Goal: Transaction & Acquisition: Subscribe to service/newsletter

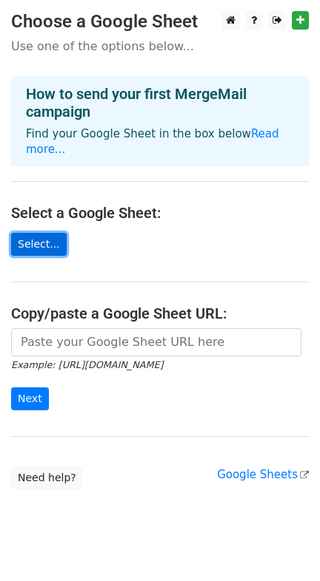
click at [47, 233] on link "Select..." at bounding box center [38, 244] width 55 height 23
click at [33, 233] on link "Select..." at bounding box center [38, 244] width 55 height 23
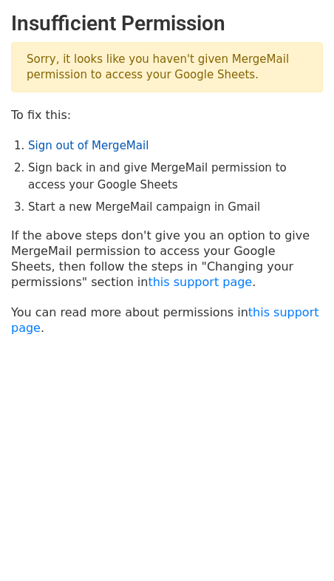
click at [57, 145] on link "Sign out of MergeMail" at bounding box center [88, 145] width 121 height 13
click at [64, 143] on link "Sign out of MergeMail" at bounding box center [88, 145] width 121 height 13
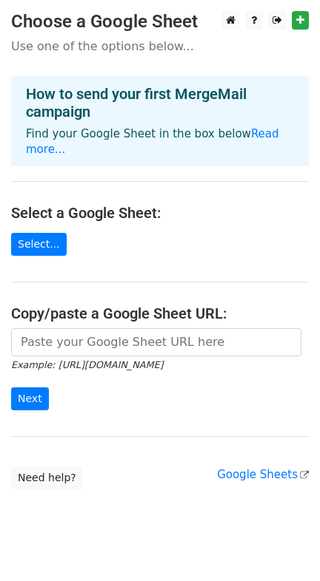
scroll to position [13, 0]
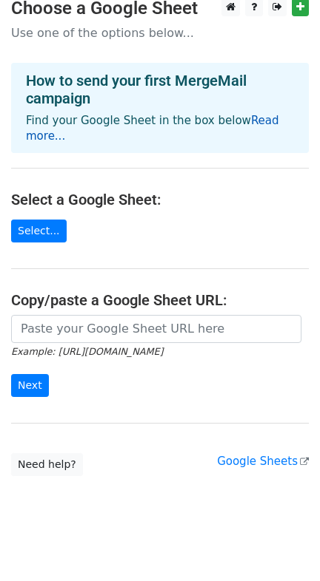
click at [260, 125] on link "Read more..." at bounding box center [152, 128] width 253 height 29
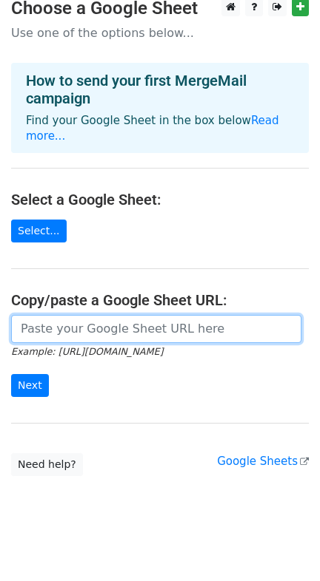
click at [80, 315] on input "url" at bounding box center [156, 329] width 290 height 28
paste input "https://docs.google.com/spreadsheets/d/1-UwNtcDFWjjUjFWqRWFYKXRkDLCaCK4wVv45oj6…"
type input "https://docs.google.com/spreadsheets/d/1-UwNtcDFWjjUjFWqRWFYKXRkDLCaCK4wVv45oj6…"
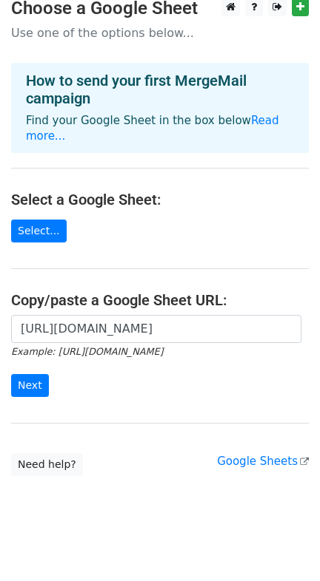
scroll to position [0, 0]
click at [37, 374] on input "Next" at bounding box center [30, 385] width 38 height 23
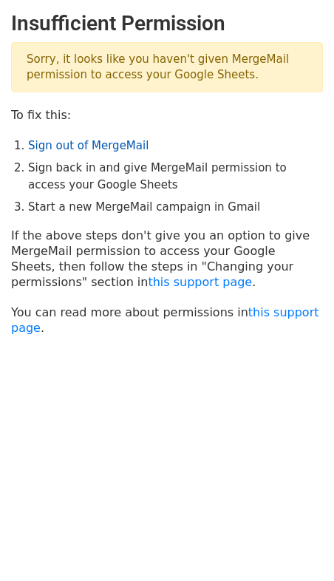
click at [95, 139] on link "Sign out of MergeMail" at bounding box center [88, 145] width 121 height 13
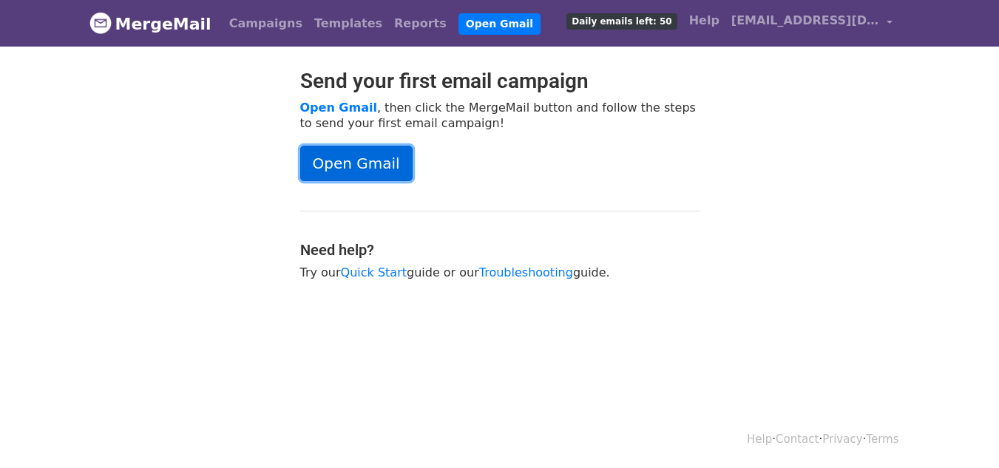
click at [349, 178] on link "Open Gmail" at bounding box center [356, 164] width 112 height 36
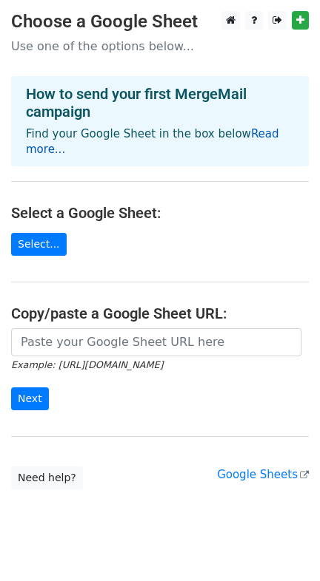
click at [255, 137] on link "Read more..." at bounding box center [152, 141] width 253 height 29
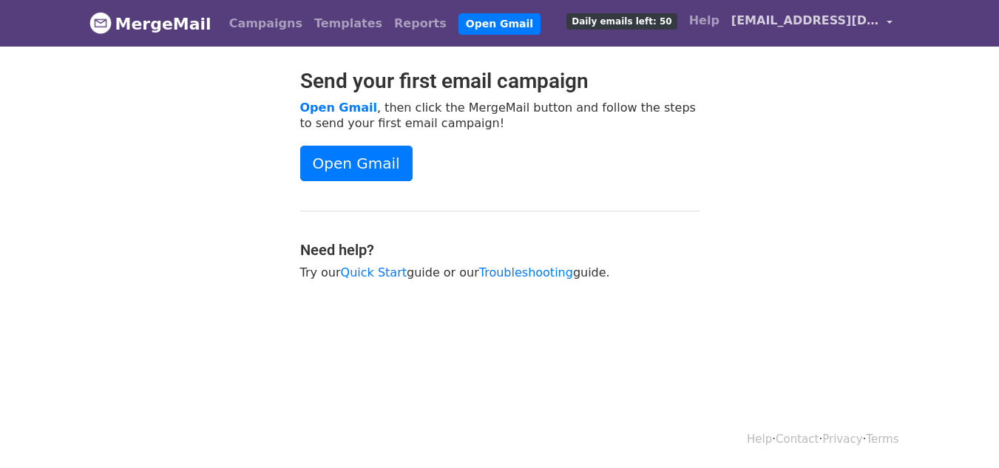
click at [803, 25] on span "[EMAIL_ADDRESS][DOMAIN_NAME]" at bounding box center [805, 21] width 148 height 18
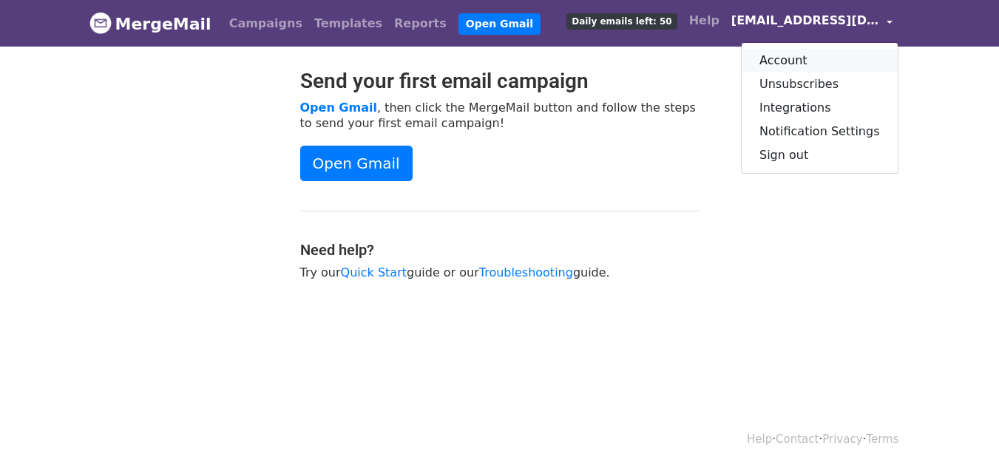
click at [807, 62] on link "Account" at bounding box center [820, 61] width 156 height 24
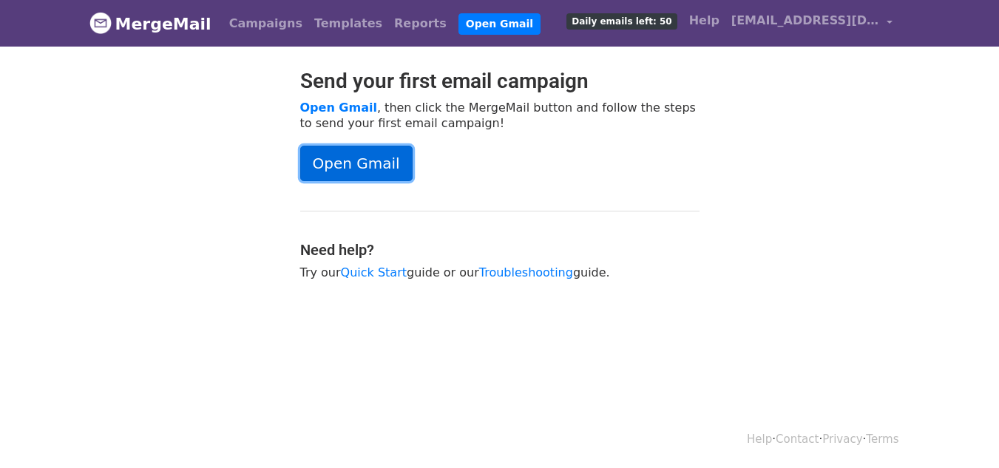
click at [351, 160] on link "Open Gmail" at bounding box center [356, 164] width 112 height 36
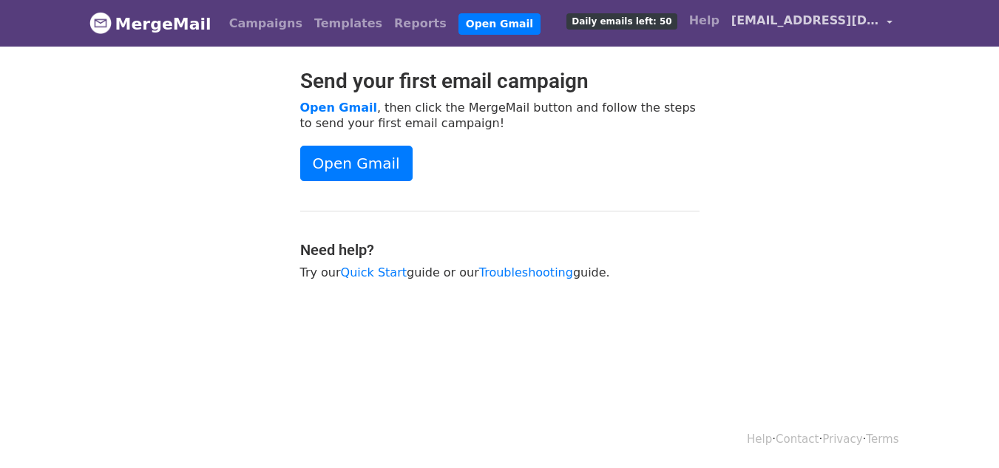
click at [885, 19] on link "[EMAIL_ADDRESS][DOMAIN_NAME]" at bounding box center [812, 23] width 173 height 35
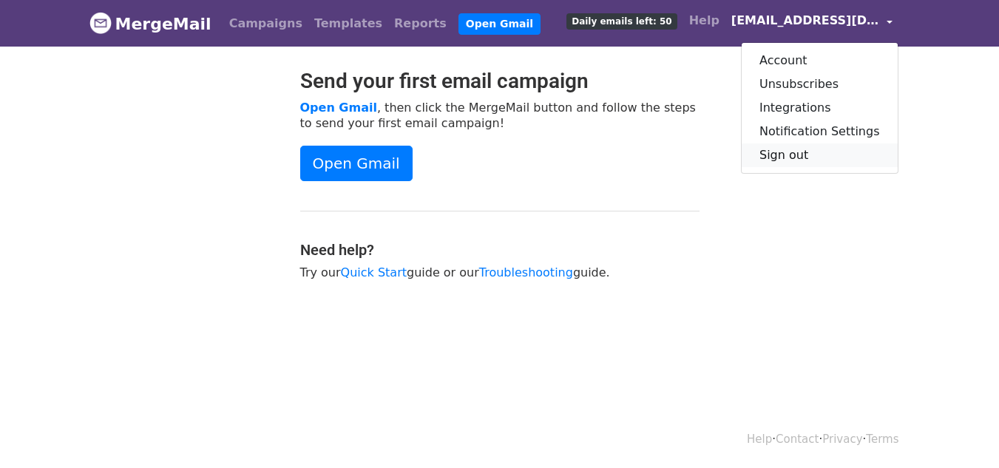
click at [797, 152] on link "Sign out" at bounding box center [820, 155] width 156 height 24
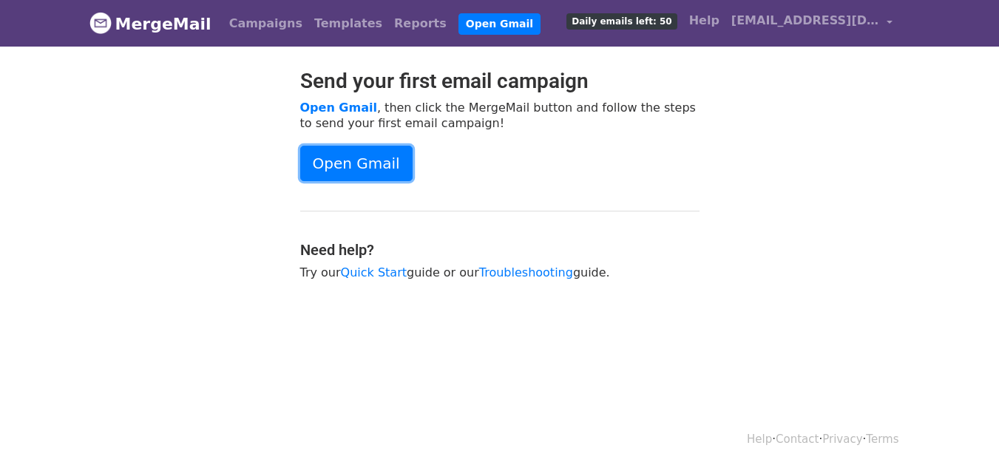
click at [342, 160] on link "Open Gmail" at bounding box center [356, 164] width 112 height 36
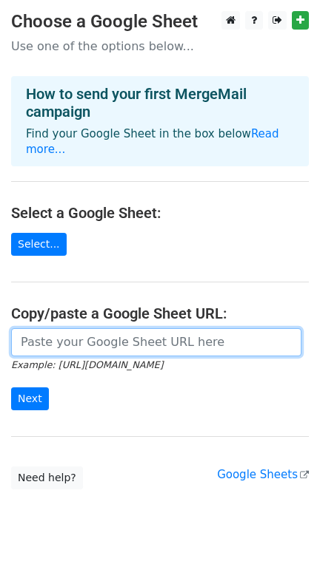
click at [113, 329] on input "url" at bounding box center [156, 342] width 290 height 28
paste input "https://docs.google.com/spreadsheets/d/1-UwNtcDFWjjUjFWqRWFYKXRkDLCaCK4wVv45oj6…"
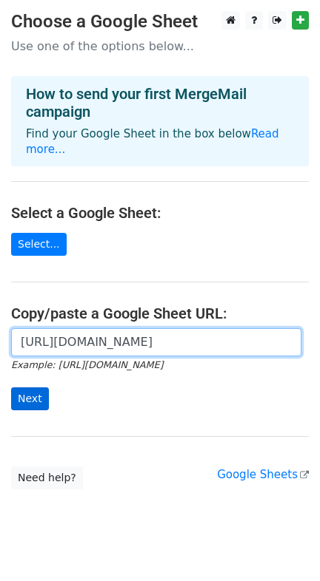
type input "https://docs.google.com/spreadsheets/d/1-UwNtcDFWjjUjFWqRWFYKXRkDLCaCK4wVv45oj6…"
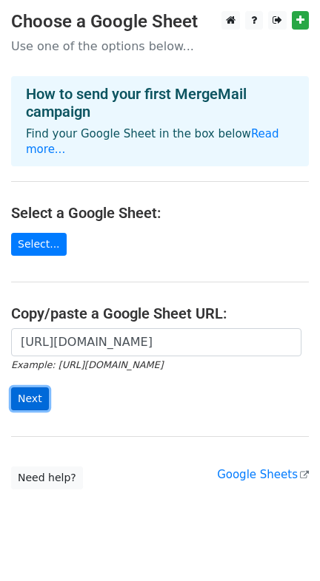
scroll to position [0, 0]
click at [31, 388] on input "Next" at bounding box center [30, 399] width 38 height 23
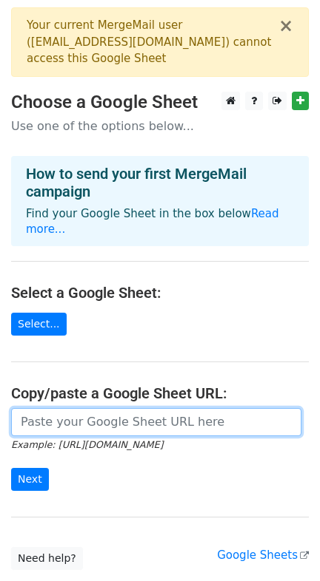
click at [34, 417] on input "url" at bounding box center [156, 422] width 290 height 28
paste input "[URL][DOMAIN_NAME]"
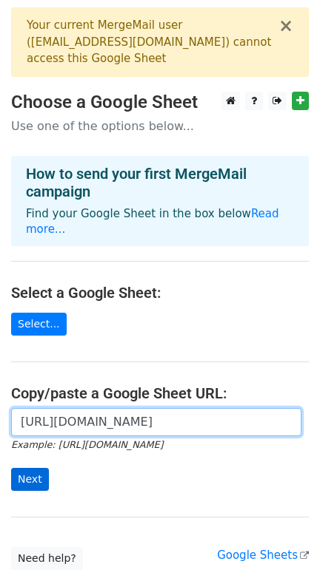
type input "[URL][DOMAIN_NAME]"
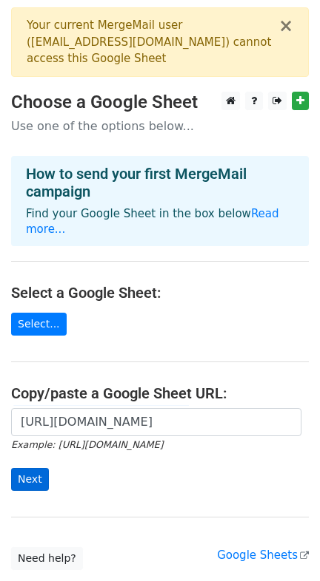
scroll to position [0, 0]
click at [294, 439] on form "[URL][DOMAIN_NAME] Example: [URL][DOMAIN_NAME] Next" at bounding box center [159, 449] width 297 height 83
click at [33, 468] on input "Next" at bounding box center [30, 479] width 38 height 23
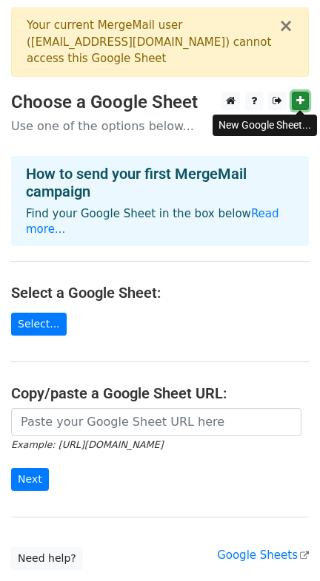
click at [302, 101] on icon at bounding box center [300, 100] width 8 height 10
click at [294, 95] on link at bounding box center [299, 101] width 17 height 18
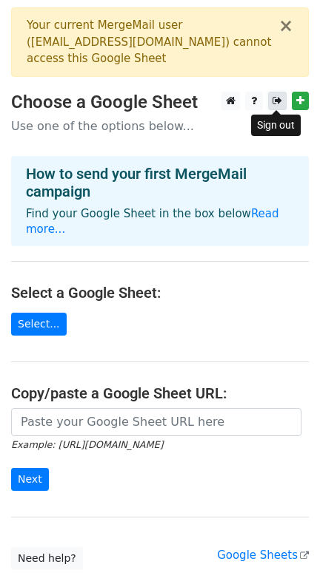
click at [278, 98] on icon at bounding box center [277, 100] width 10 height 10
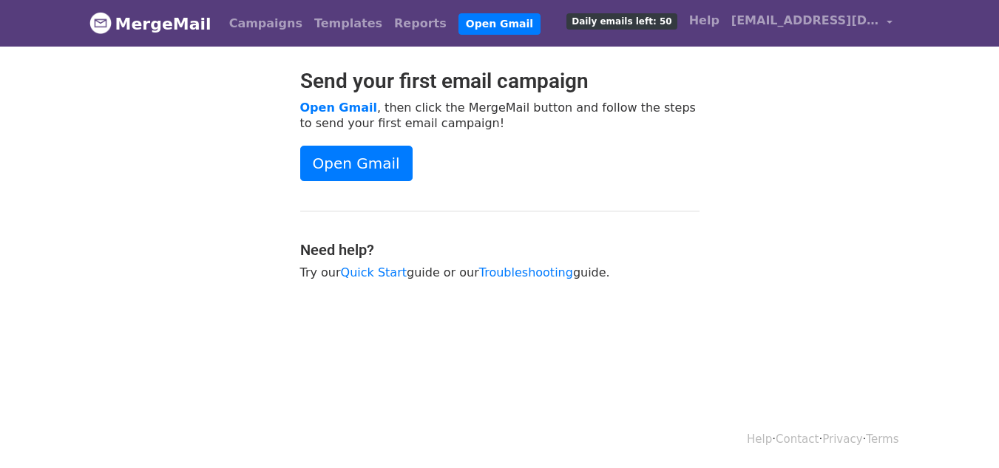
click at [330, 153] on link "Open Gmail" at bounding box center [356, 164] width 112 height 36
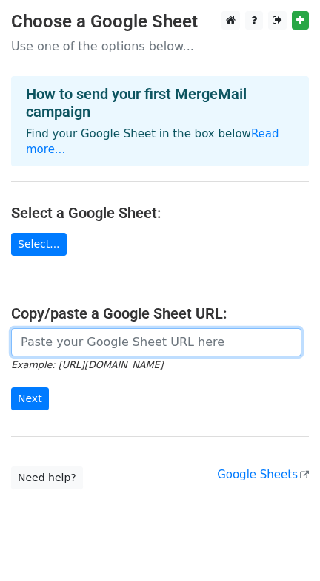
click at [149, 328] on input "url" at bounding box center [156, 342] width 290 height 28
paste input "https://docs.google.com/spreadsheets/d/1-UwNtcDFWjjUjFWqRWFYKXRkDLCaCK4wVv45oj6…"
type input "https://docs.google.com/spreadsheets/d/1-UwNtcDFWjjUjFWqRWFYKXRkDLCaCK4wVv45oj6…"
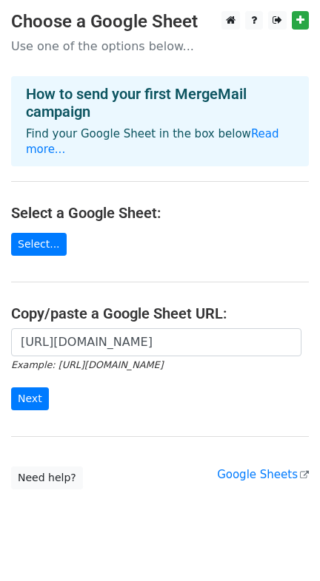
scroll to position [0, 0]
click at [36, 388] on input "Next" at bounding box center [30, 399] width 38 height 23
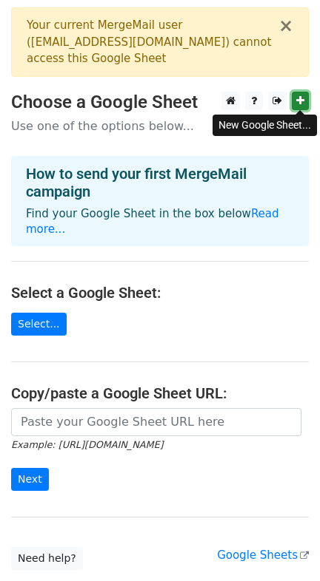
click at [297, 95] on link at bounding box center [299, 101] width 17 height 18
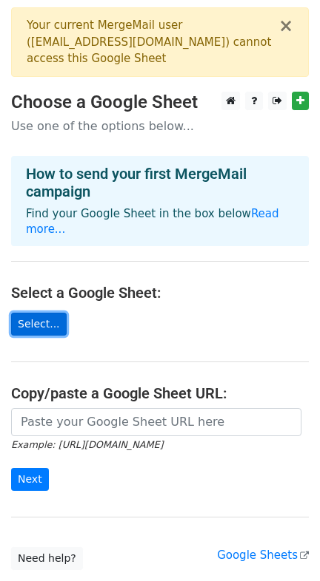
click at [34, 314] on link "Select..." at bounding box center [38, 324] width 55 height 23
click at [99, 439] on small "Example: https://docs.google.com/spreadsheets/d/abc/edit" at bounding box center [87, 444] width 152 height 11
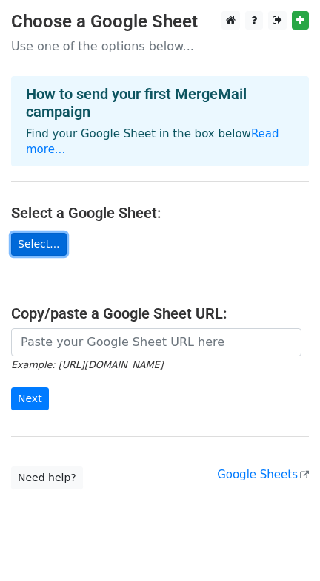
click at [34, 233] on link "Select..." at bounding box center [38, 244] width 55 height 23
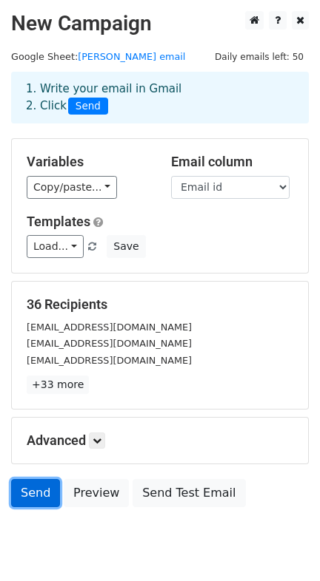
click at [27, 487] on link "Send" at bounding box center [35, 493] width 49 height 28
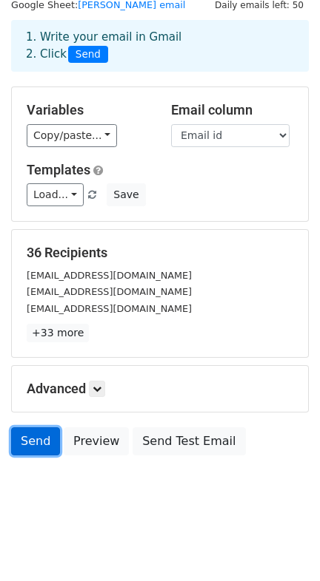
click at [36, 442] on link "Send" at bounding box center [35, 441] width 49 height 28
click at [105, 394] on link at bounding box center [97, 389] width 16 height 16
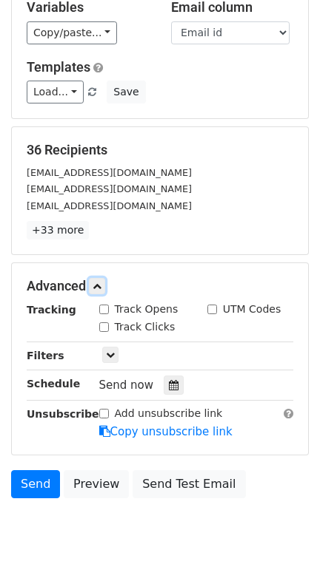
scroll to position [157, 0]
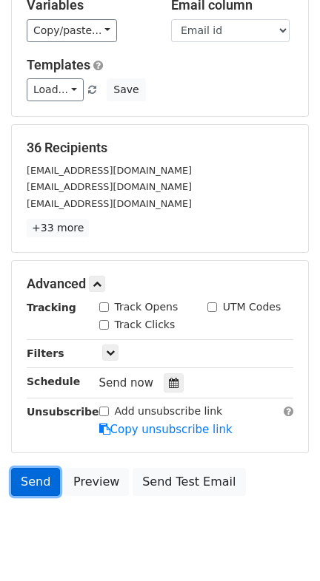
click at [34, 491] on link "Send" at bounding box center [35, 482] width 49 height 28
click at [37, 490] on link "Send" at bounding box center [35, 482] width 49 height 28
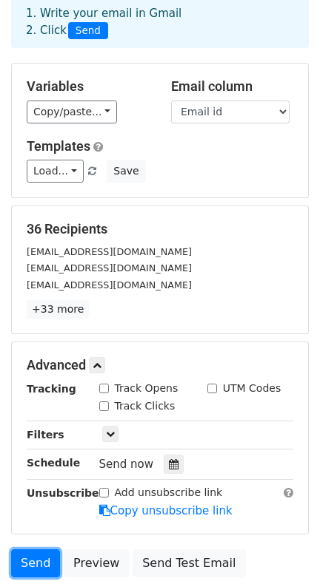
scroll to position [74, 0]
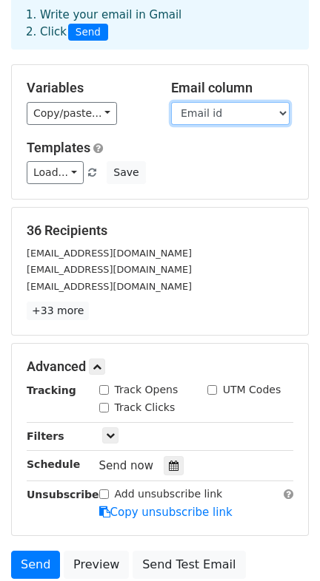
click at [232, 116] on select "Email id" at bounding box center [230, 113] width 118 height 23
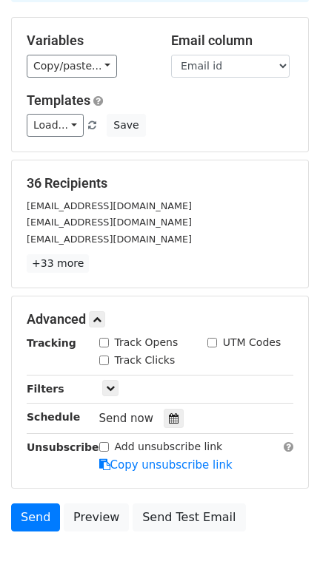
scroll to position [96, 0]
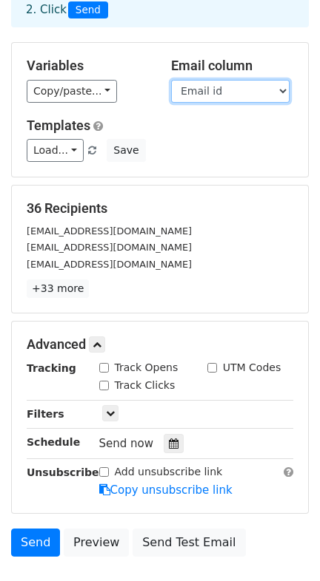
click at [222, 89] on select "Email id" at bounding box center [230, 91] width 118 height 23
click at [171, 80] on select "Email id" at bounding box center [230, 91] width 118 height 23
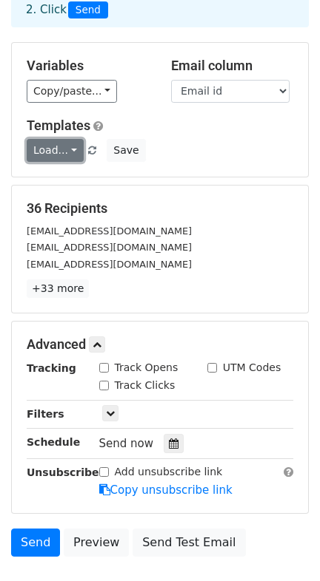
click at [51, 154] on link "Load..." at bounding box center [55, 150] width 57 height 23
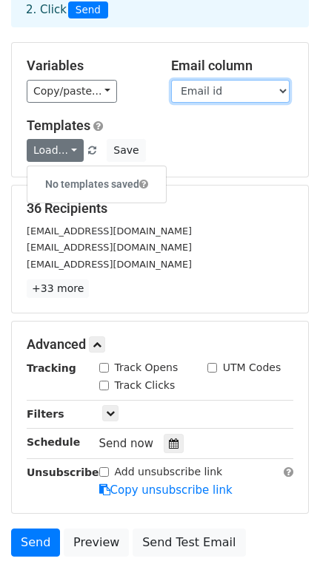
click at [284, 81] on select "Email id" at bounding box center [230, 91] width 118 height 23
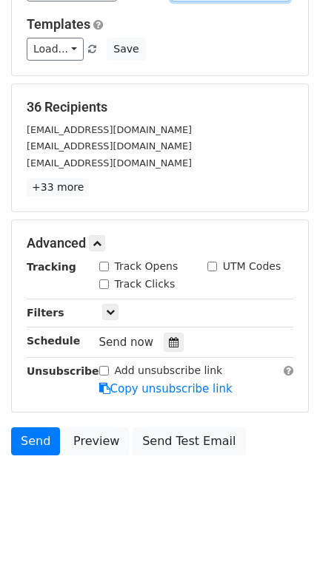
scroll to position [199, 0]
click at [120, 342] on span "Send now" at bounding box center [126, 342] width 55 height 13
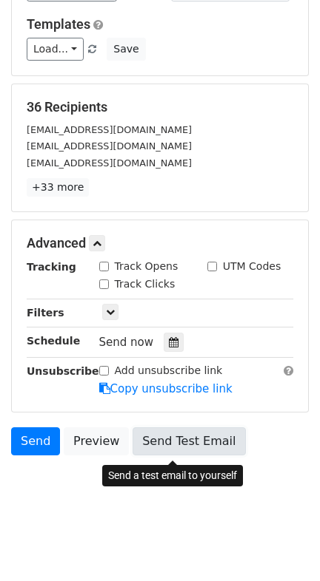
click at [167, 445] on link "Send Test Email" at bounding box center [188, 441] width 112 height 28
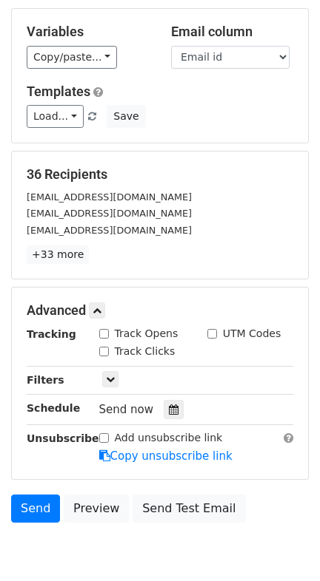
scroll to position [92, 0]
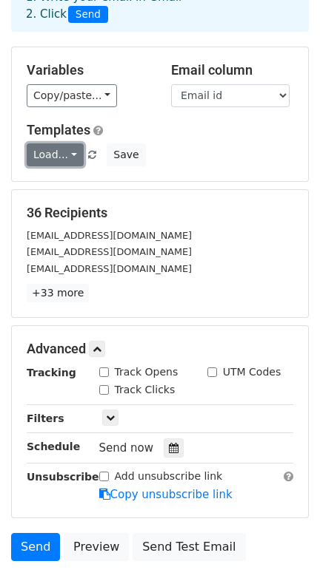
click at [45, 158] on link "Load..." at bounding box center [55, 154] width 57 height 23
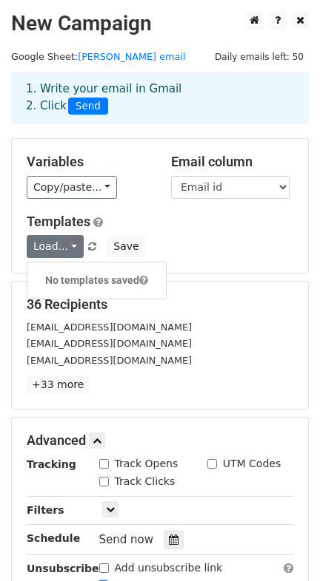
click at [172, 308] on h5 "36 Recipients" at bounding box center [160, 305] width 266 height 16
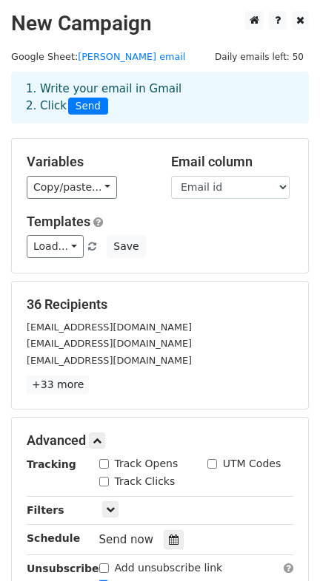
click at [87, 111] on span "Send" at bounding box center [88, 107] width 40 height 18
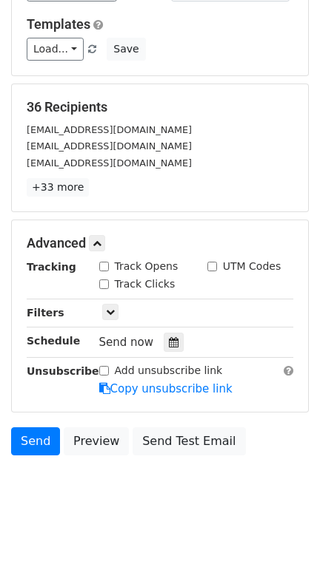
scroll to position [202, 0]
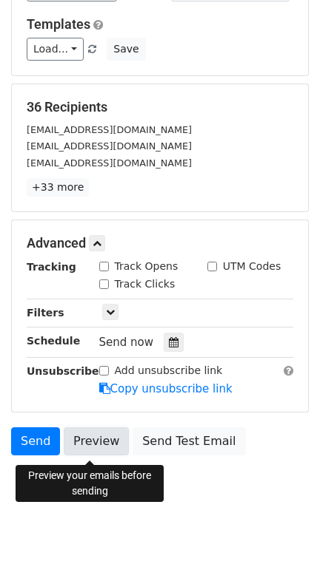
click at [99, 442] on link "Preview" at bounding box center [96, 441] width 65 height 28
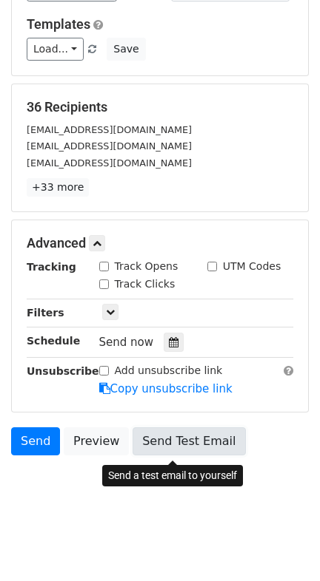
click at [179, 445] on link "Send Test Email" at bounding box center [188, 441] width 112 height 28
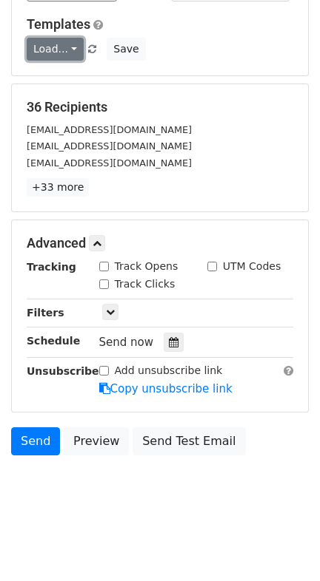
click at [63, 50] on link "Load..." at bounding box center [55, 49] width 57 height 23
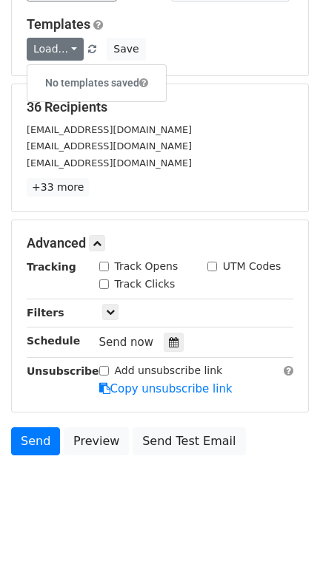
click at [185, 169] on div "[EMAIL_ADDRESS][DOMAIN_NAME]" at bounding box center [160, 163] width 288 height 17
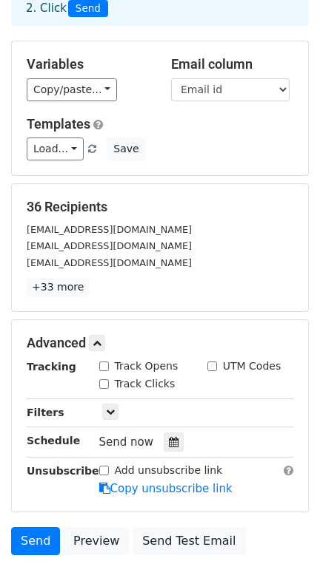
scroll to position [96, 0]
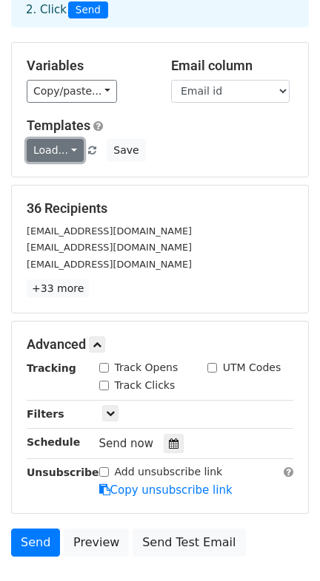
click at [71, 146] on link "Load..." at bounding box center [55, 150] width 57 height 23
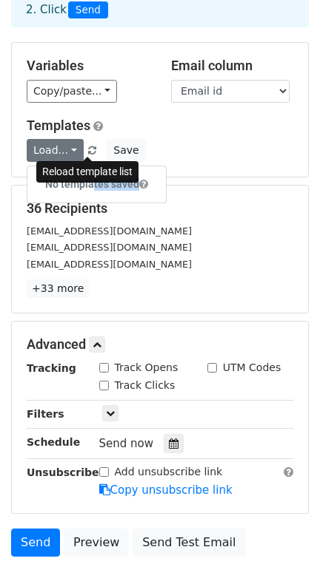
drag, startPoint x: 89, startPoint y: 175, endPoint x: 89, endPoint y: 152, distance: 23.7
click at [89, 152] on span "Load... No templates saved" at bounding box center [63, 149] width 72 height 13
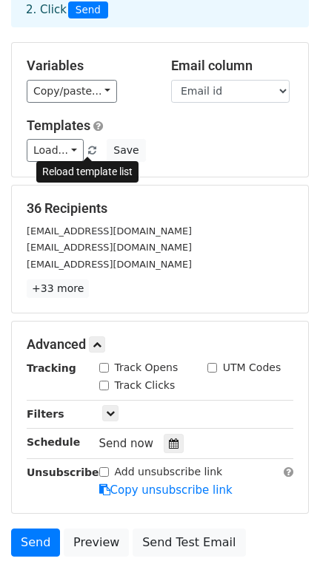
click at [88, 152] on span at bounding box center [92, 151] width 8 height 10
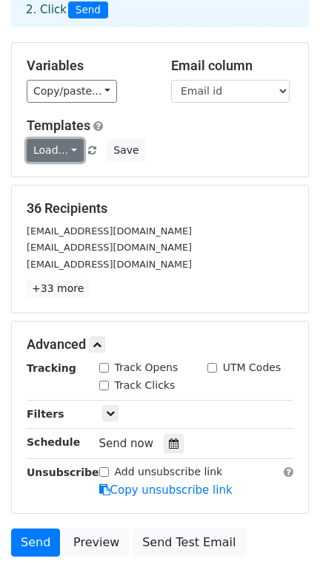
click at [53, 152] on link "Load..." at bounding box center [55, 150] width 57 height 23
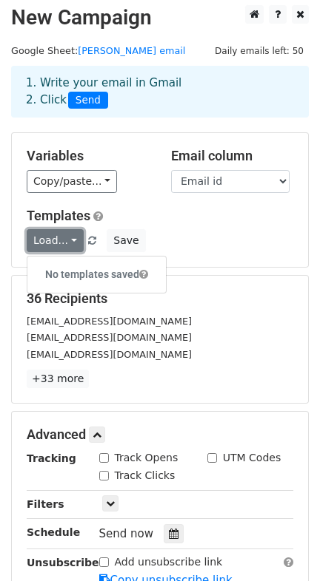
scroll to position [0, 0]
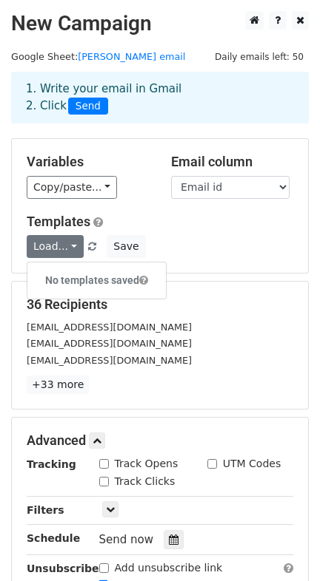
click at [141, 219] on h5 "Templates" at bounding box center [160, 222] width 266 height 16
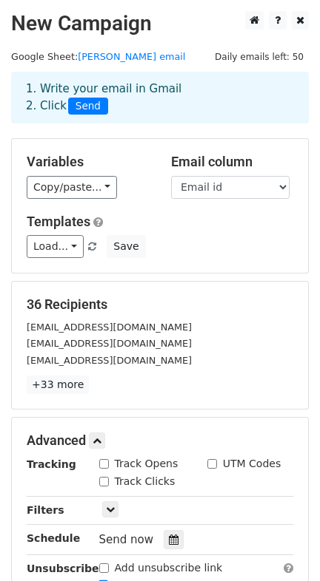
click at [80, 102] on span "Send" at bounding box center [88, 107] width 40 height 18
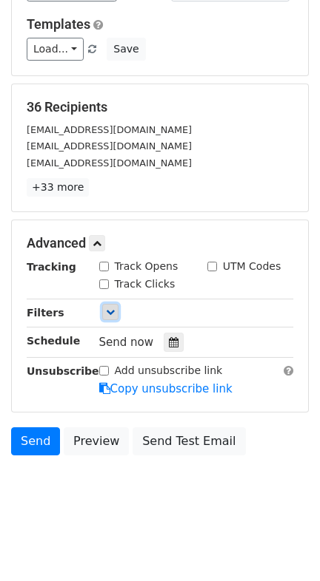
click at [110, 311] on icon at bounding box center [110, 312] width 9 height 9
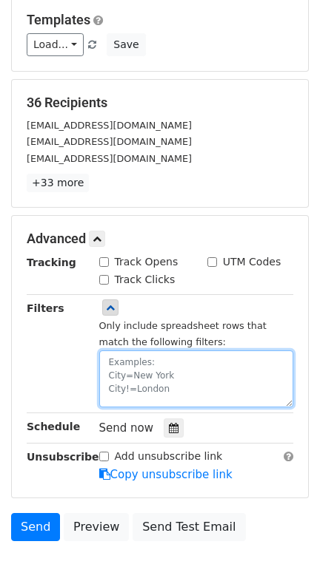
click at [182, 391] on textarea at bounding box center [196, 379] width 195 height 57
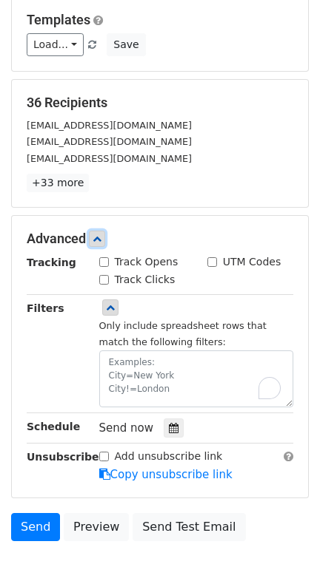
click at [98, 234] on link at bounding box center [97, 239] width 16 height 16
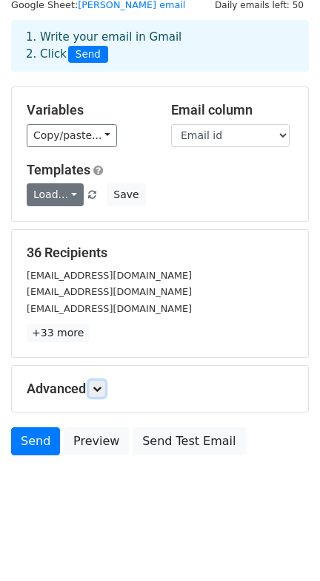
scroll to position [56, 0]
click at [47, 188] on link "Load..." at bounding box center [55, 194] width 57 height 23
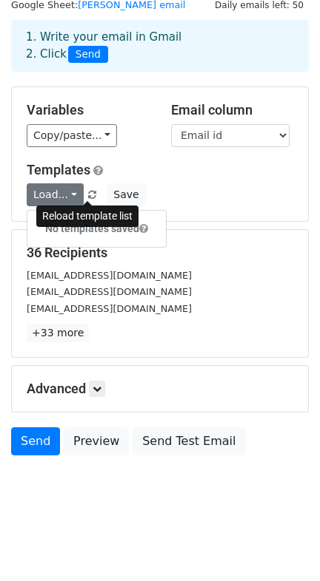
click at [88, 191] on span at bounding box center [92, 196] width 8 height 10
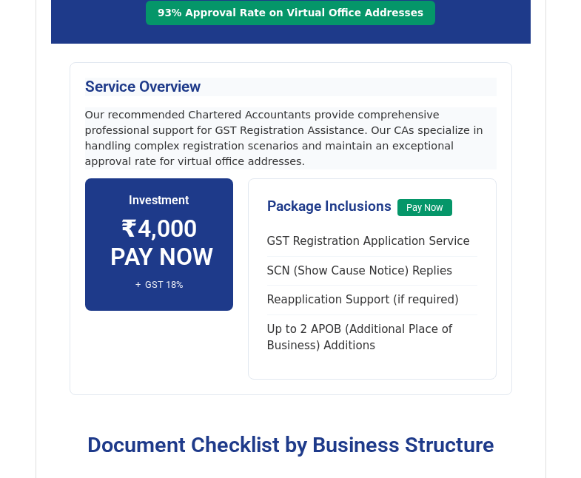
scroll to position [8284, 0]
